Goal: Browse casually

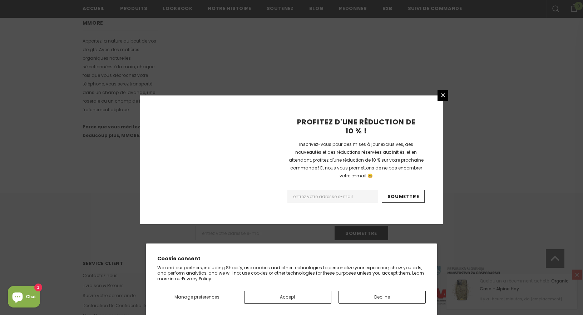
scroll to position [435, 0]
